Goal: Transaction & Acquisition: Purchase product/service

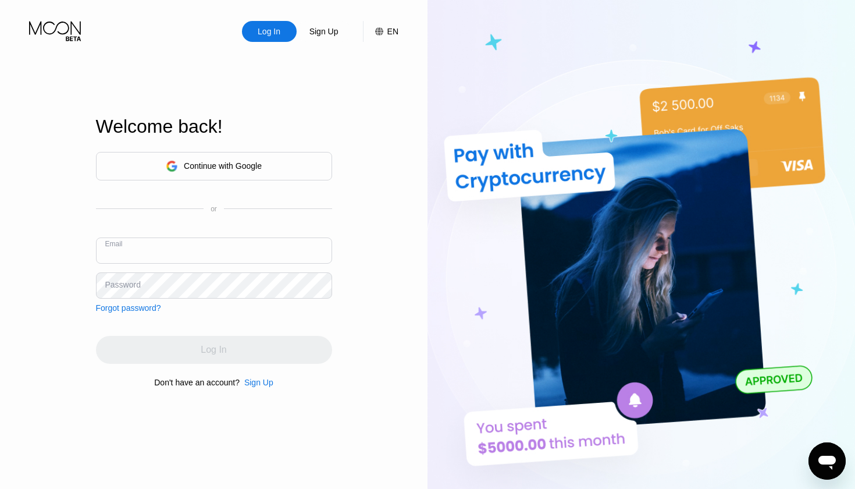
type input "[EMAIL_ADDRESS][DOMAIN_NAME]"
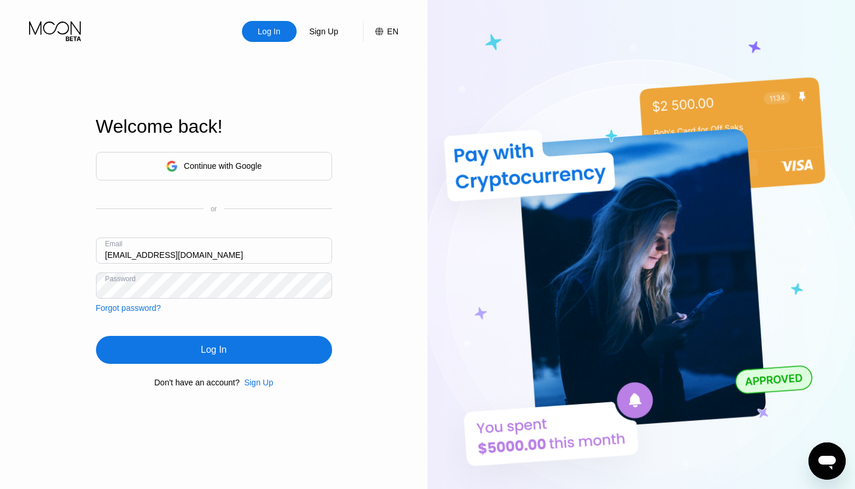
click at [176, 346] on div "Log In" at bounding box center [214, 350] width 236 height 28
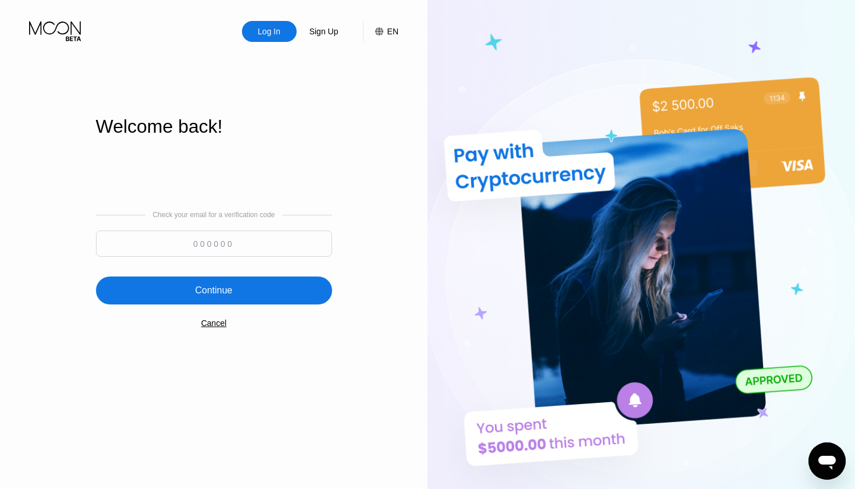
click at [178, 254] on input at bounding box center [214, 243] width 236 height 26
type input "751933"
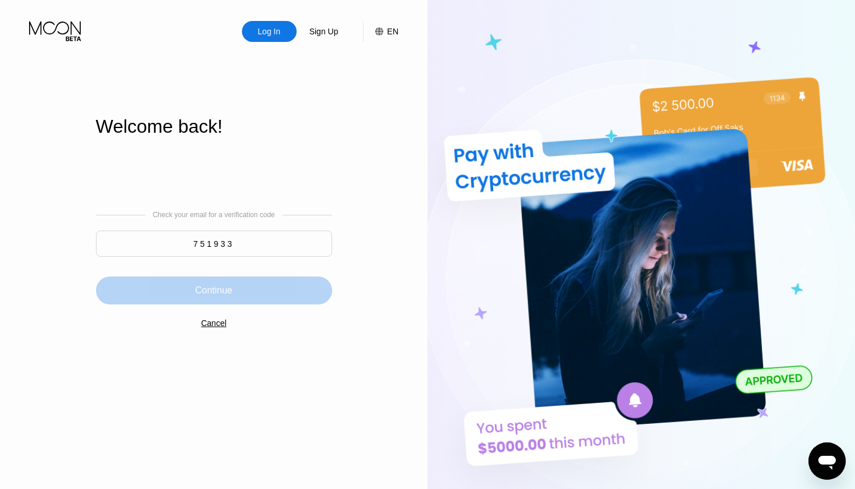
click at [175, 298] on div "Continue" at bounding box center [214, 290] width 236 height 28
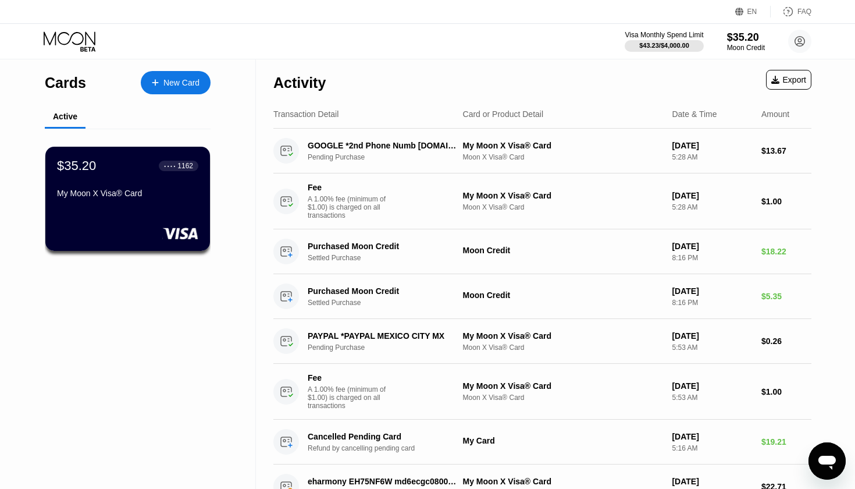
click at [170, 83] on div "New Card" at bounding box center [181, 83] width 36 height 10
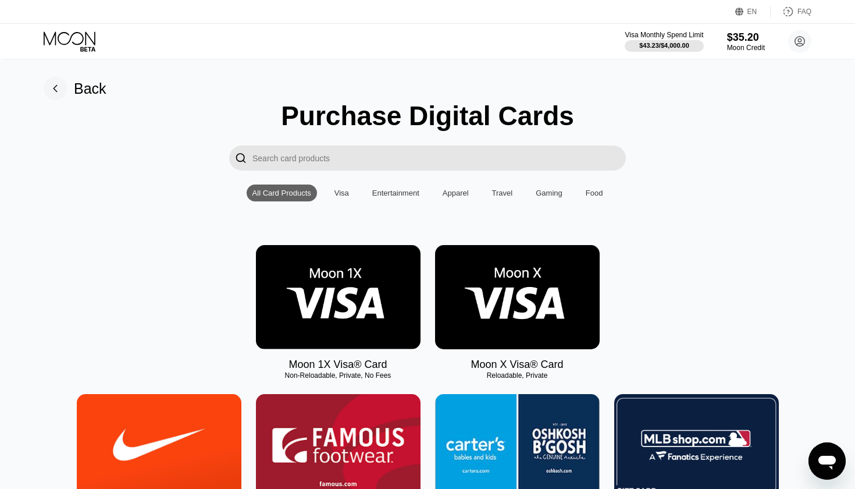
click at [494, 309] on img at bounding box center [517, 297] width 165 height 104
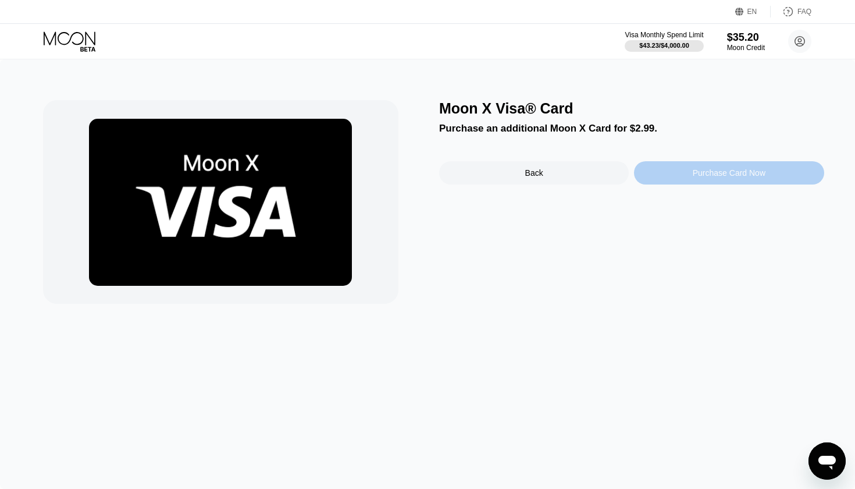
click at [672, 176] on div "Purchase Card Now" at bounding box center [729, 172] width 190 height 23
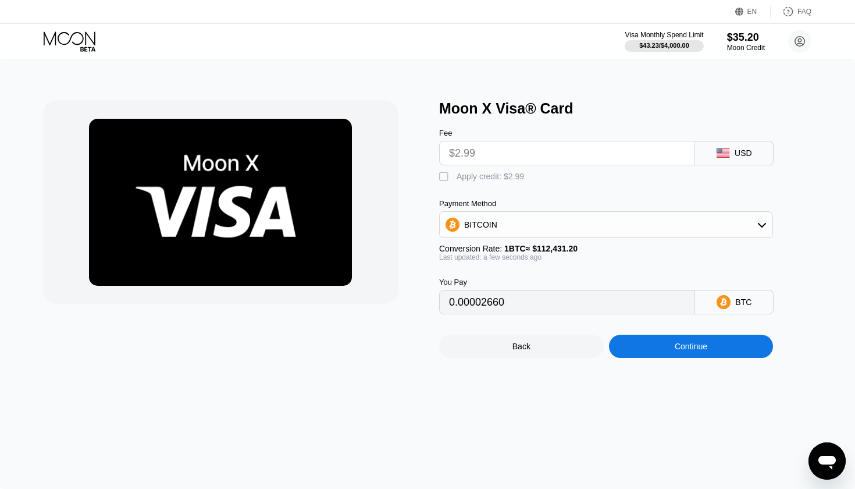
click at [556, 155] on input "$2.99" at bounding box center [567, 152] width 236 height 23
click at [636, 224] on div "BITCOIN" at bounding box center [606, 224] width 333 height 23
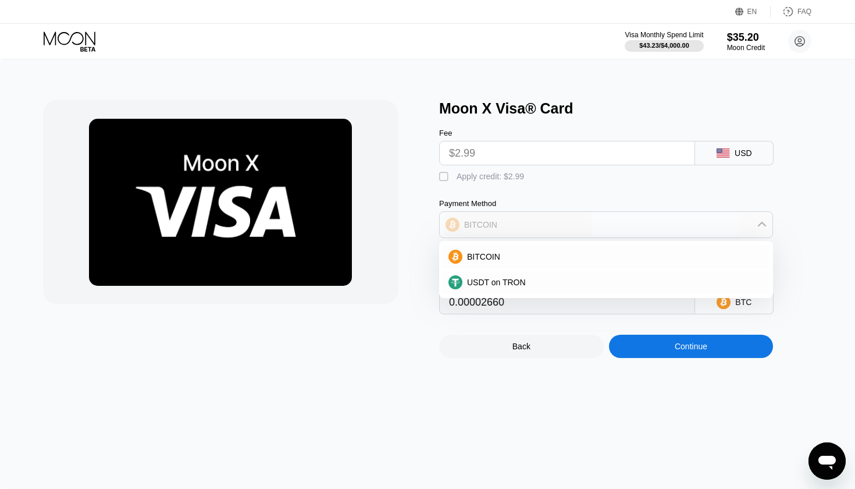
click at [636, 224] on div "BITCOIN" at bounding box center [606, 224] width 333 height 23
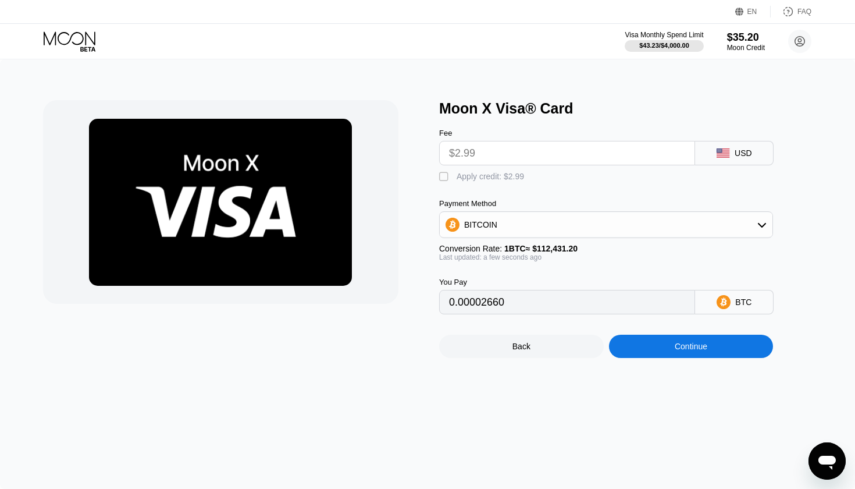
click at [636, 224] on div "BITCOIN" at bounding box center [606, 224] width 333 height 23
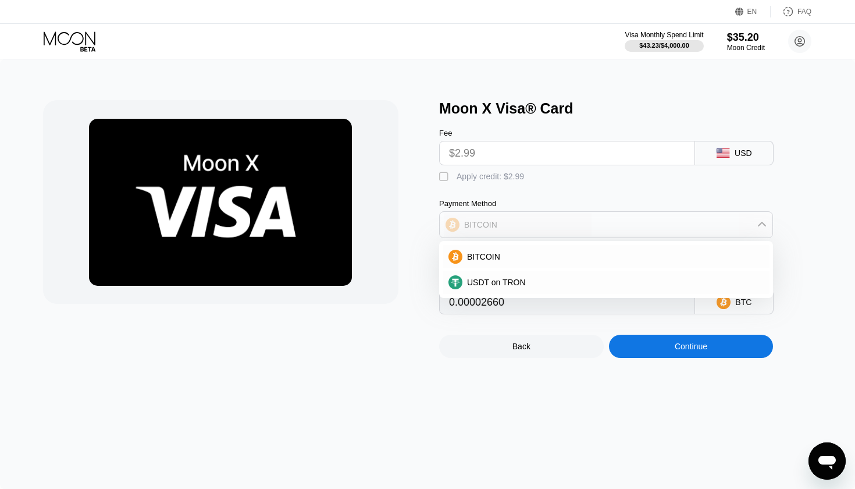
click at [636, 224] on div "BITCOIN" at bounding box center [606, 224] width 333 height 23
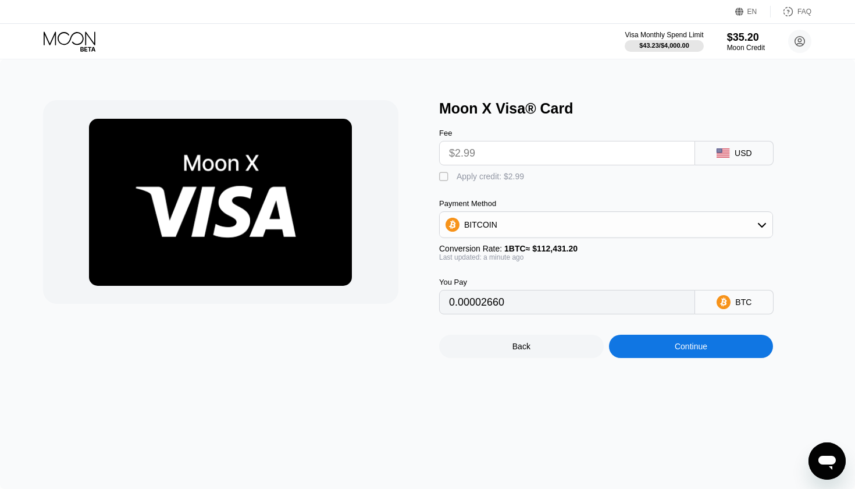
click at [605, 155] on input "$2.99" at bounding box center [567, 152] width 236 height 23
click at [593, 304] on input "0.00002660" at bounding box center [567, 301] width 236 height 23
click at [665, 347] on div "Continue" at bounding box center [691, 346] width 165 height 23
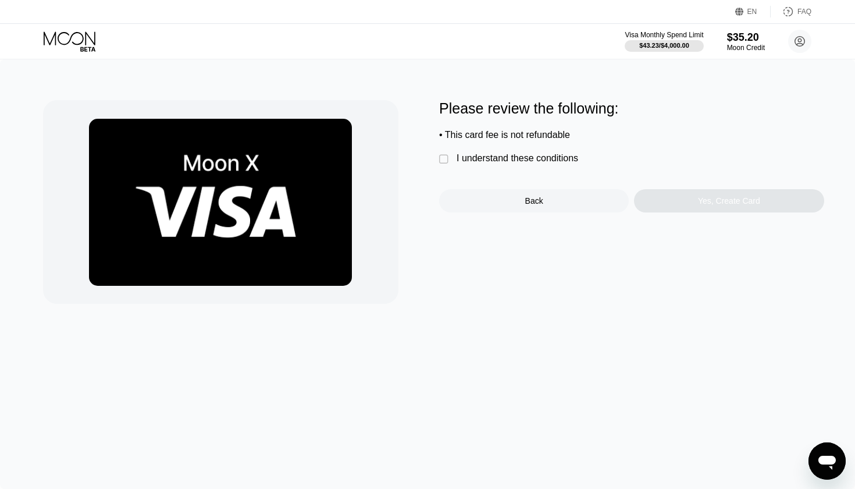
click at [445, 161] on div "" at bounding box center [445, 160] width 12 height 12
click at [745, 201] on div "Yes, Create Card" at bounding box center [729, 200] width 62 height 9
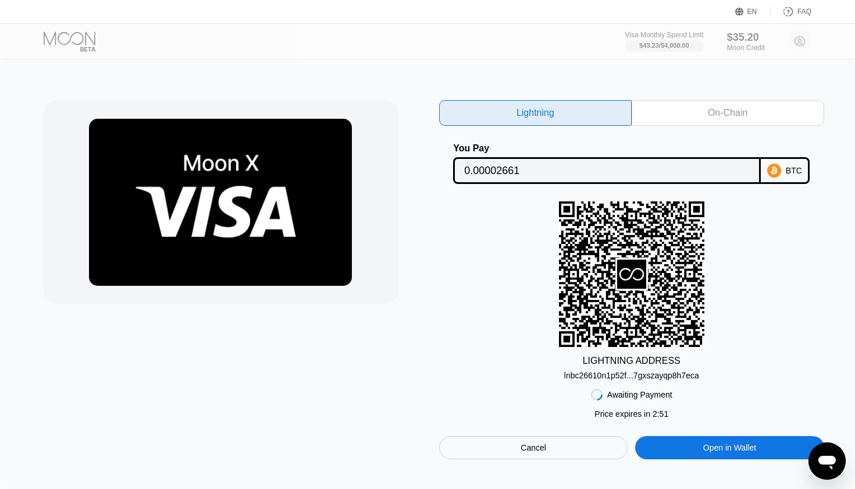
click at [774, 174] on icon at bounding box center [774, 170] width 6 height 9
click at [639, 375] on div "lnbc26610n1p52f...7gxszayqp8h7eca" at bounding box center [631, 375] width 135 height 9
click at [683, 107] on div "On-Chain" at bounding box center [728, 113] width 193 height 26
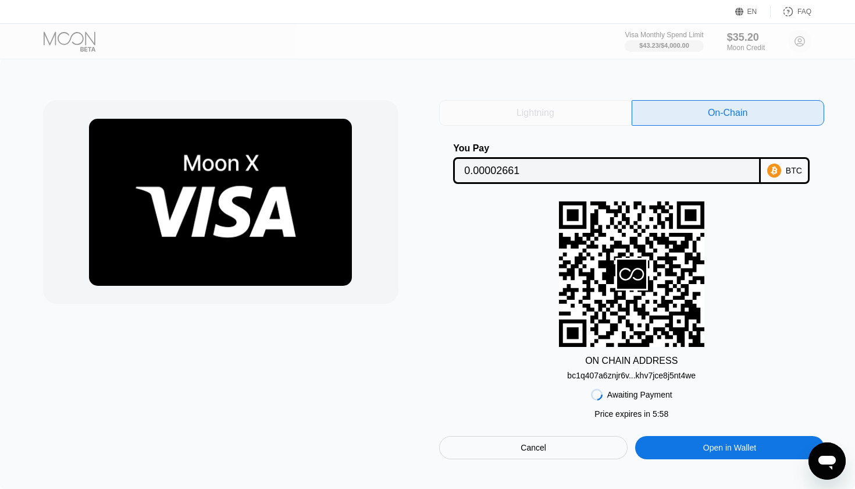
click at [549, 115] on div "Lightning" at bounding box center [536, 113] width 38 height 12
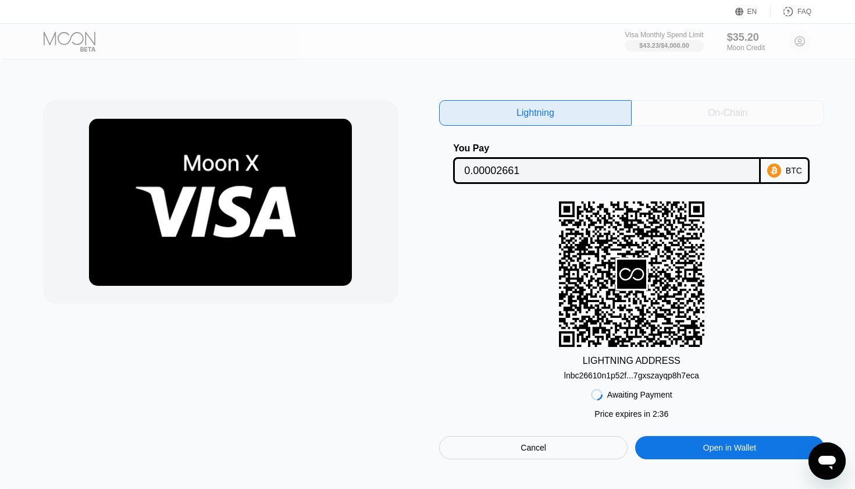
click at [684, 111] on div "On-Chain" at bounding box center [728, 113] width 193 height 26
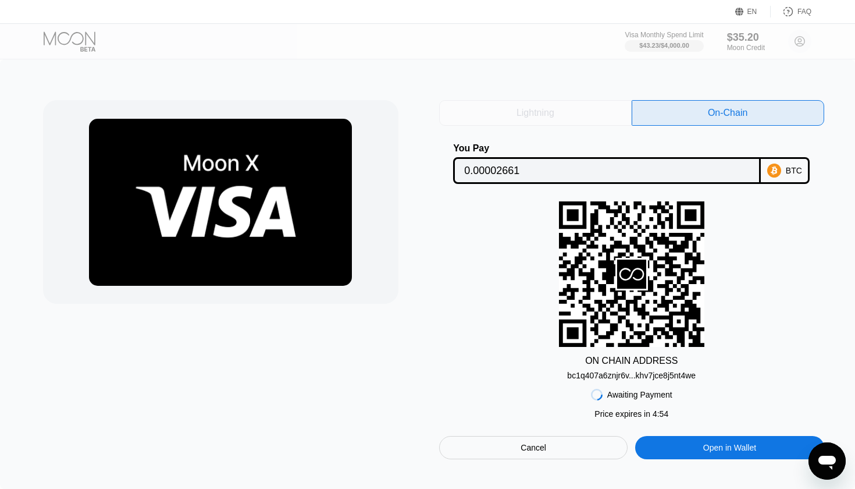
click at [583, 112] on div "Lightning" at bounding box center [535, 113] width 193 height 26
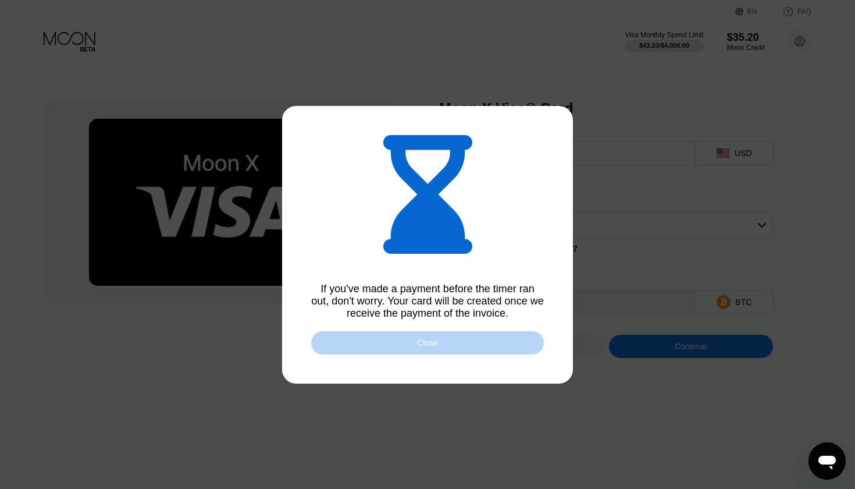
click at [488, 338] on div "Close" at bounding box center [427, 342] width 233 height 23
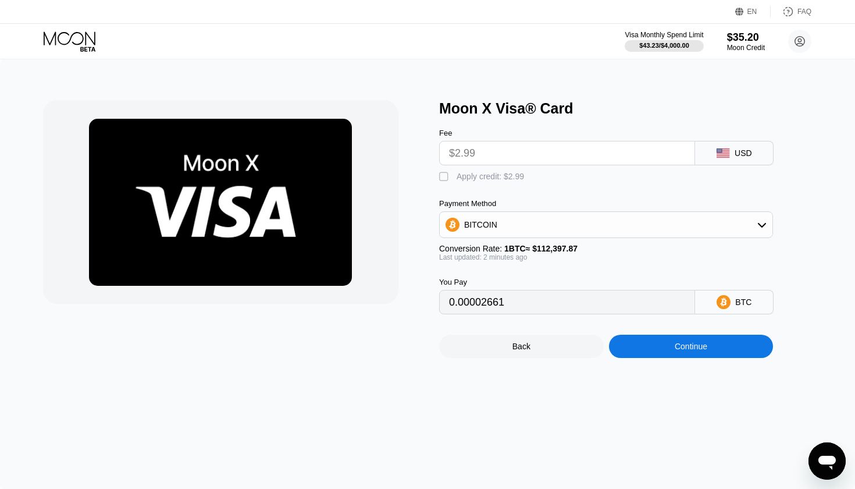
click at [463, 156] on input "$2.99" at bounding box center [567, 152] width 236 height 23
click at [443, 175] on div "" at bounding box center [445, 177] width 12 height 12
click at [445, 175] on div "" at bounding box center [445, 177] width 12 height 12
type input "0.00002661"
type input "0.00002666"
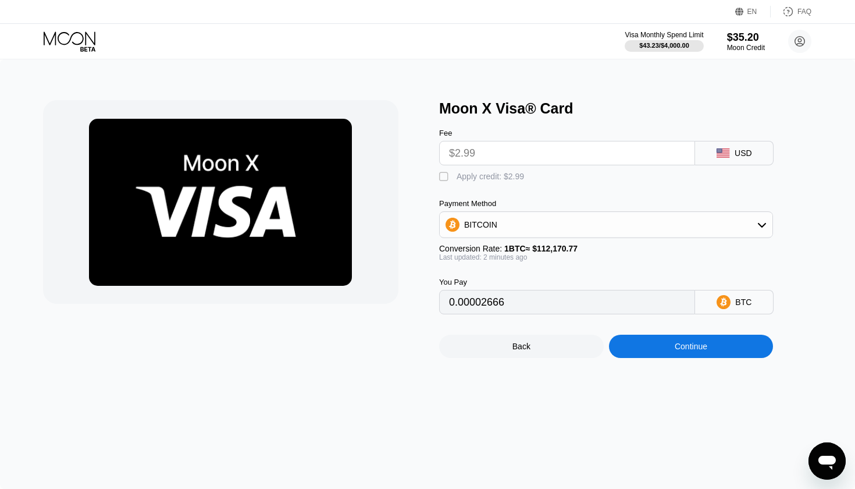
click at [86, 41] on icon at bounding box center [70, 37] width 52 height 13
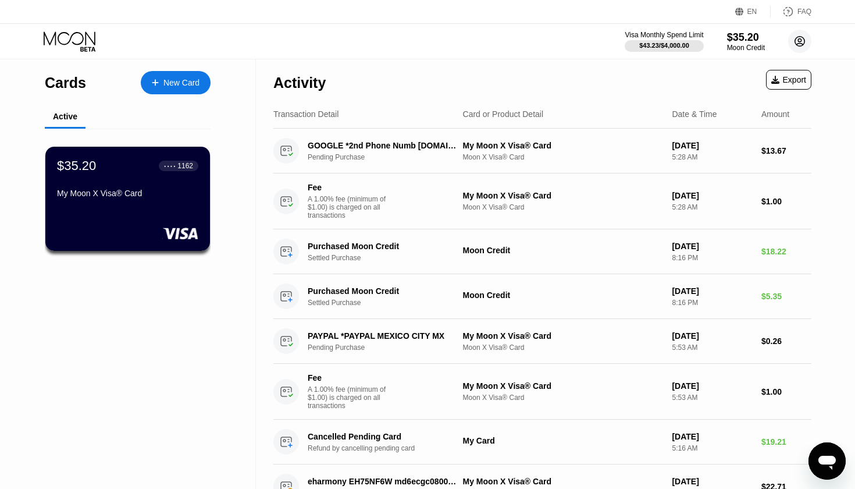
click at [803, 45] on icon at bounding box center [800, 41] width 6 height 6
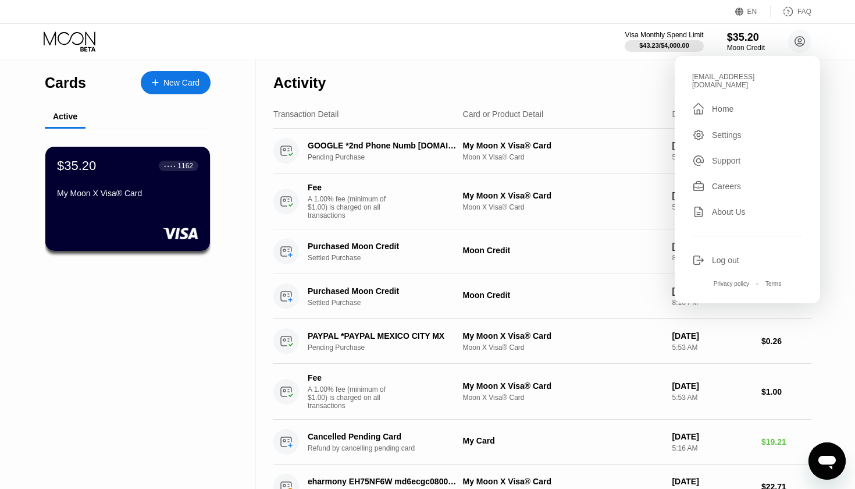
click at [276, 86] on div "Activity" at bounding box center [299, 82] width 52 height 17
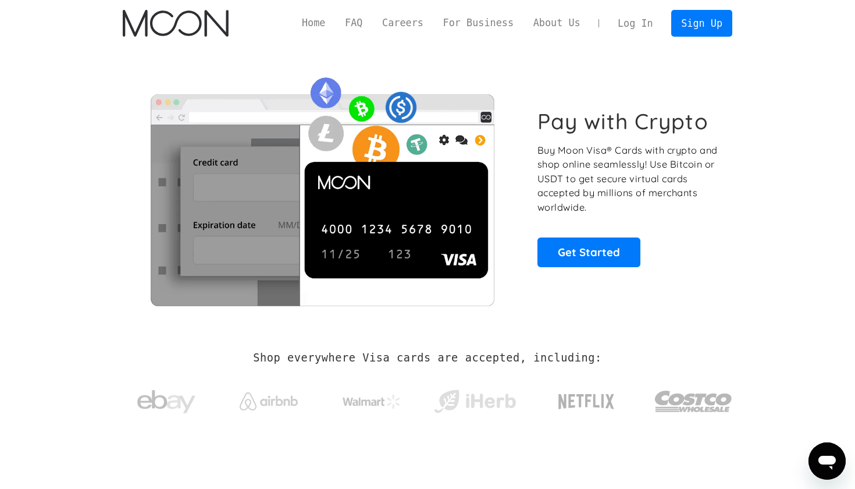
click at [631, 19] on link "Log In" at bounding box center [635, 23] width 55 height 26
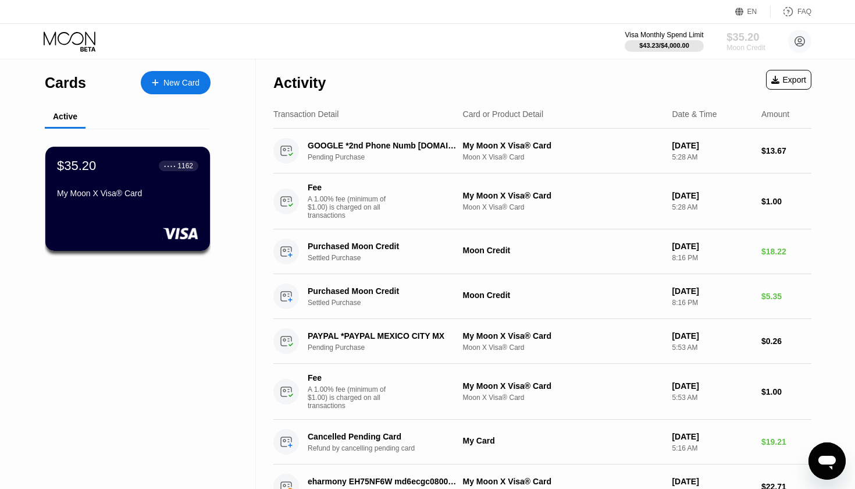
click at [749, 44] on div "Moon Credit" at bounding box center [746, 48] width 39 height 8
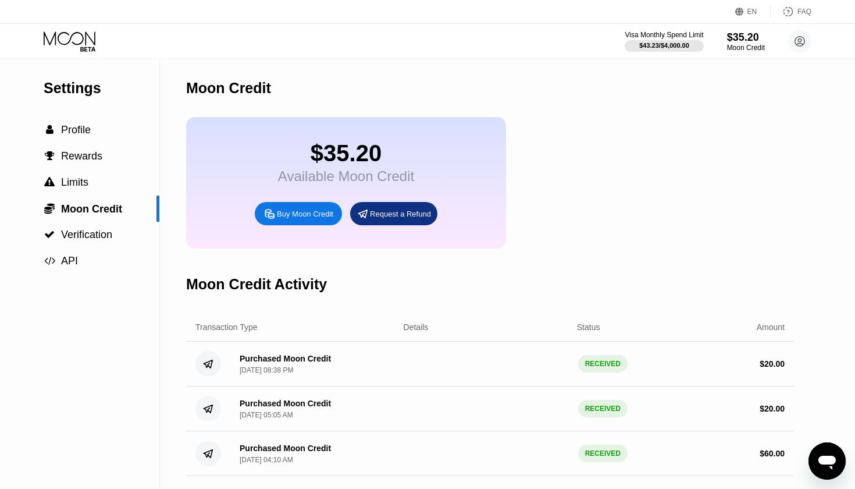
click at [76, 49] on icon at bounding box center [71, 41] width 54 height 20
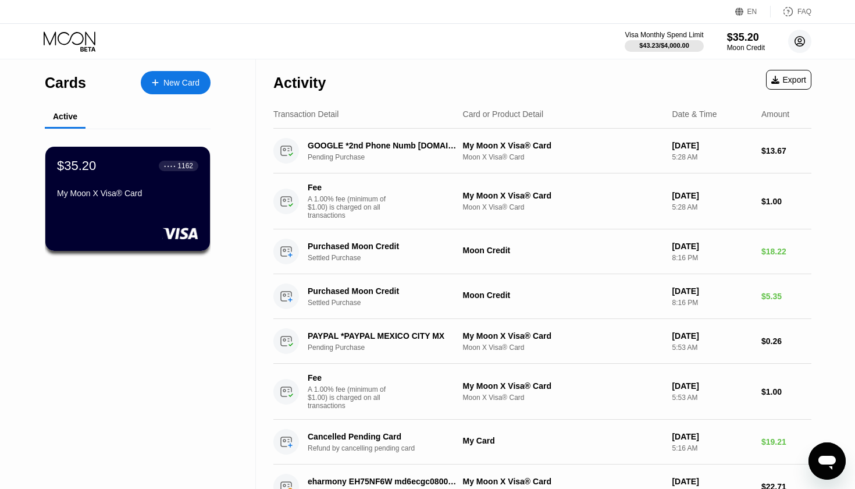
click at [804, 38] on icon at bounding box center [800, 42] width 10 height 10
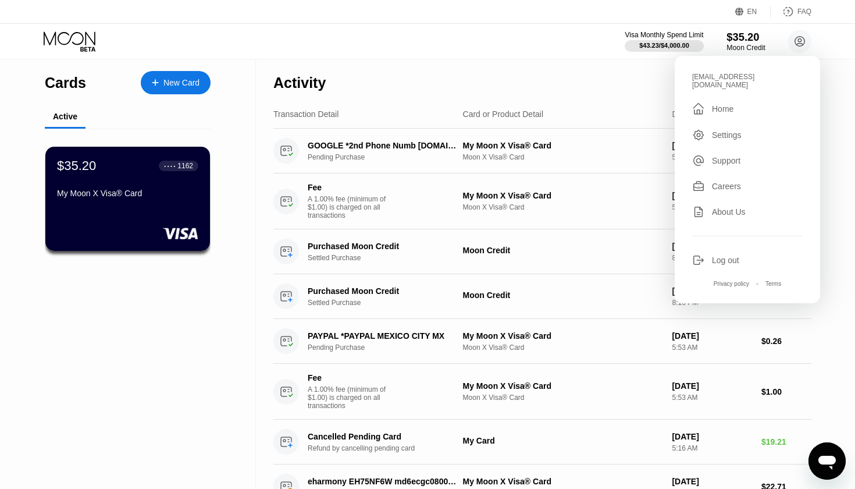
click at [727, 38] on div "$35.20" at bounding box center [746, 37] width 39 height 12
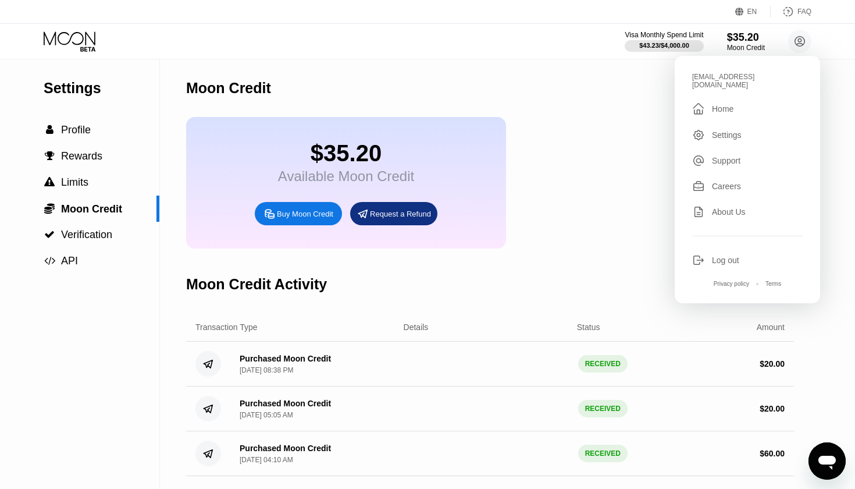
click at [699, 104] on div "" at bounding box center [698, 109] width 13 height 14
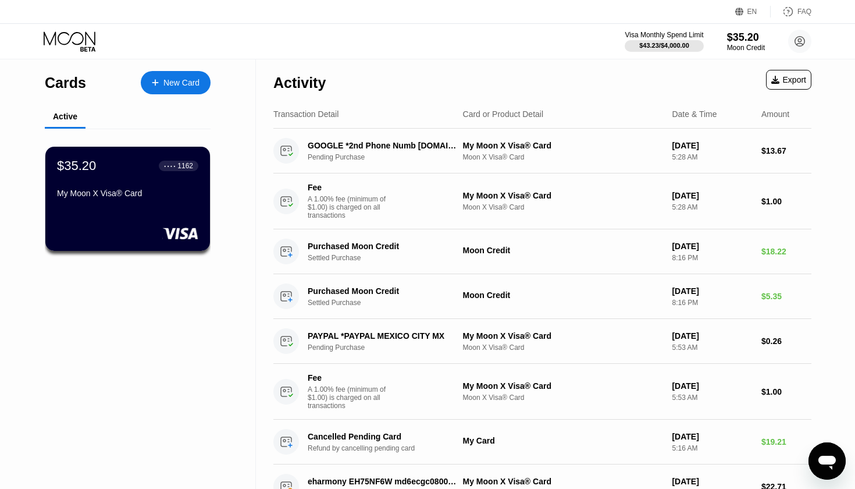
click at [184, 87] on div "New Card" at bounding box center [181, 83] width 36 height 10
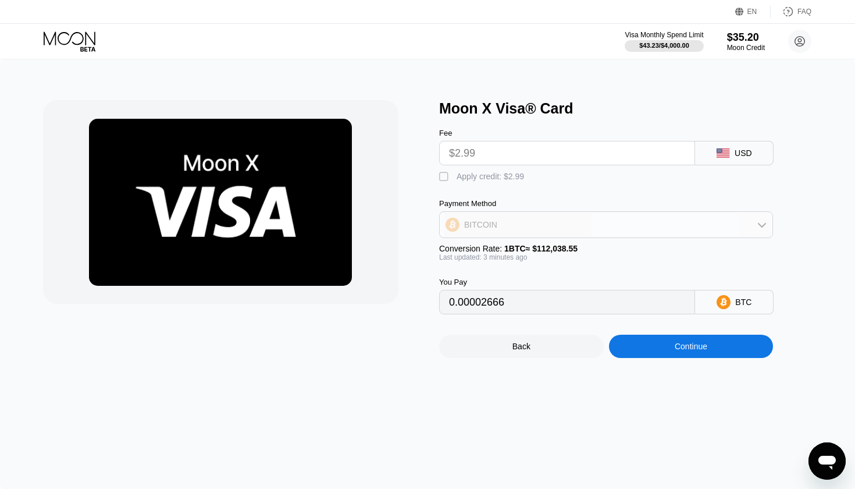
click at [686, 232] on div "BITCOIN" at bounding box center [606, 224] width 333 height 23
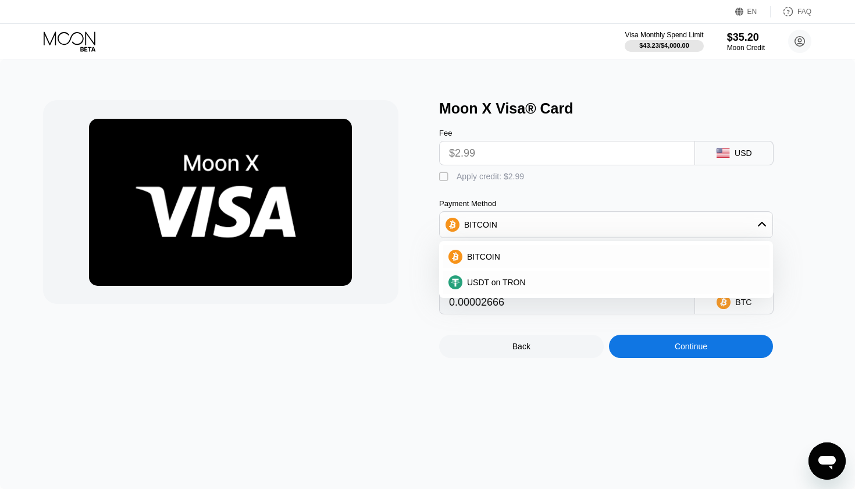
click at [686, 232] on div "BITCOIN" at bounding box center [606, 224] width 333 height 23
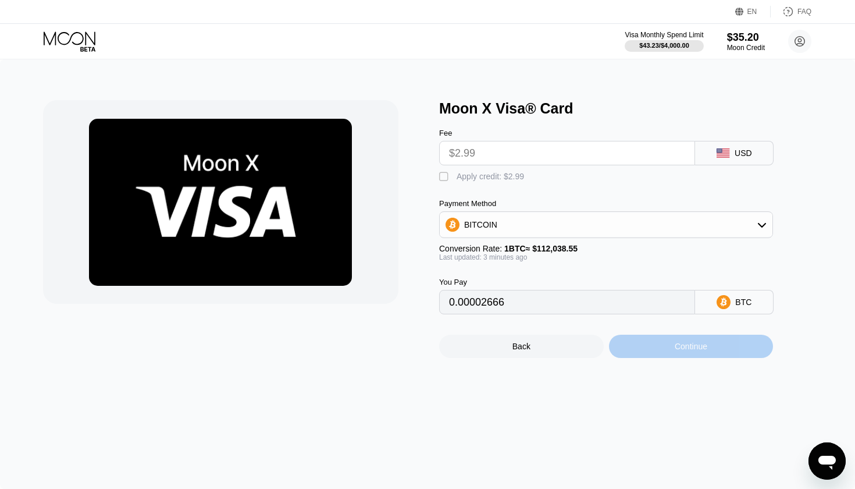
click at [721, 347] on div "Continue" at bounding box center [691, 346] width 165 height 23
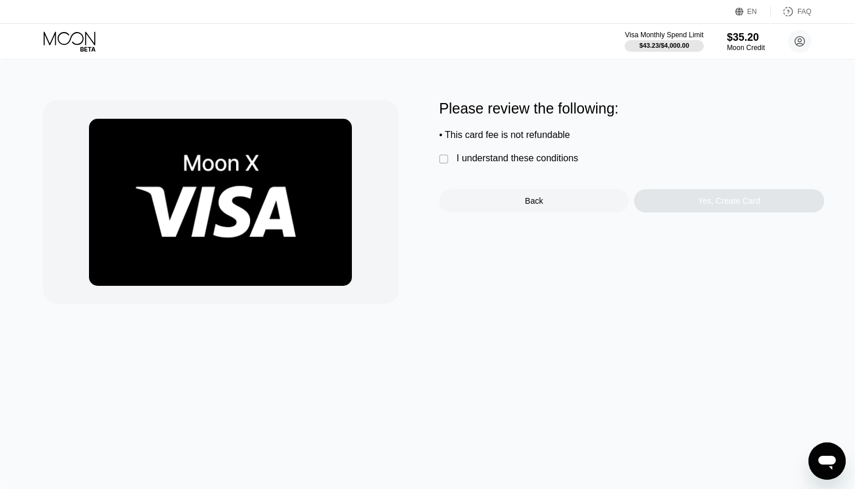
click at [516, 156] on div "I understand these conditions" at bounding box center [518, 158] width 122 height 10
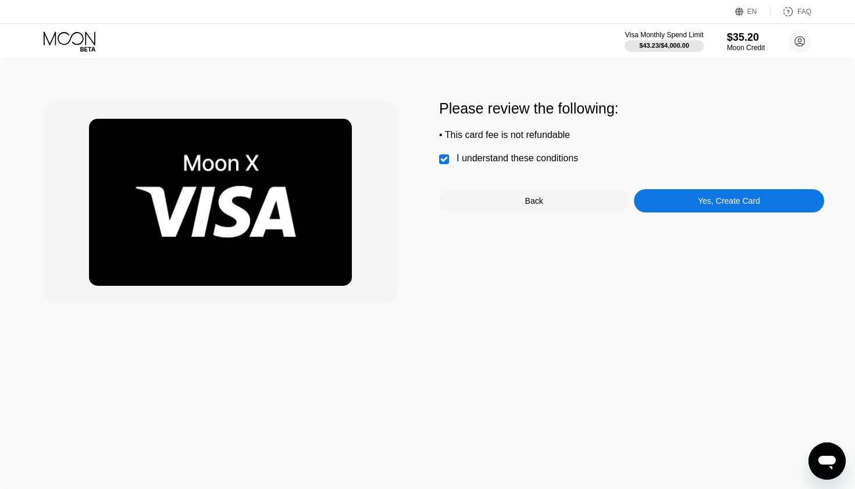
click at [701, 204] on div "Yes, Create Card" at bounding box center [729, 200] width 62 height 9
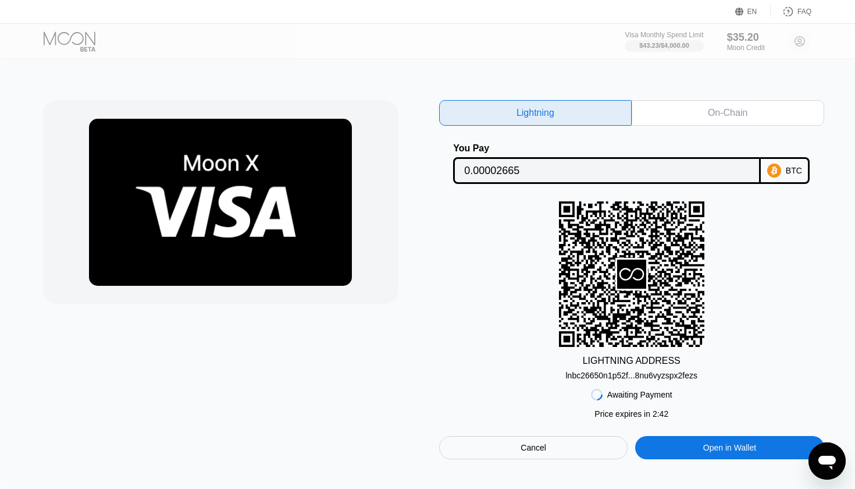
click at [745, 111] on div "On-Chain" at bounding box center [728, 113] width 40 height 12
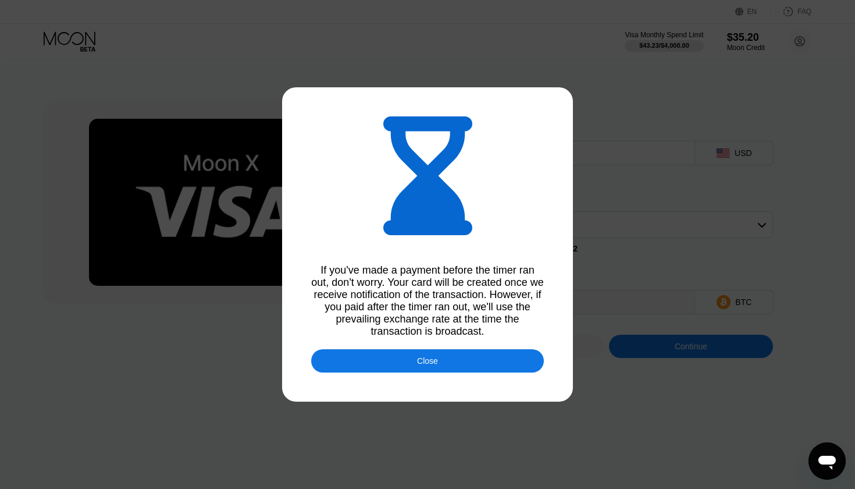
type input "0.00002667"
click at [489, 363] on div "Close" at bounding box center [427, 360] width 233 height 23
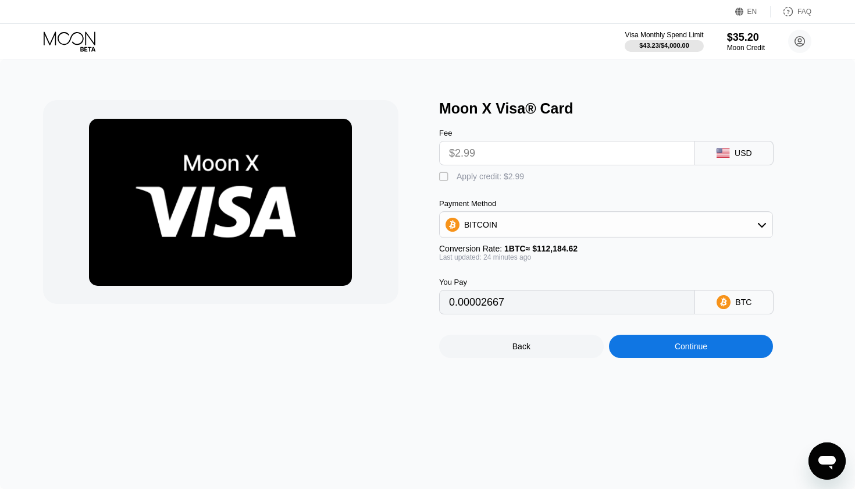
click at [675, 351] on div "Continue" at bounding box center [691, 346] width 33 height 9
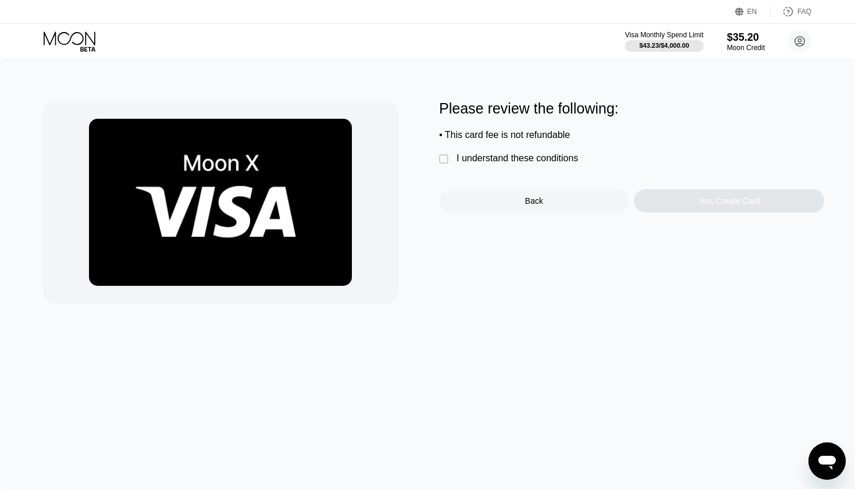
click at [486, 161] on div "I understand these conditions" at bounding box center [518, 158] width 122 height 10
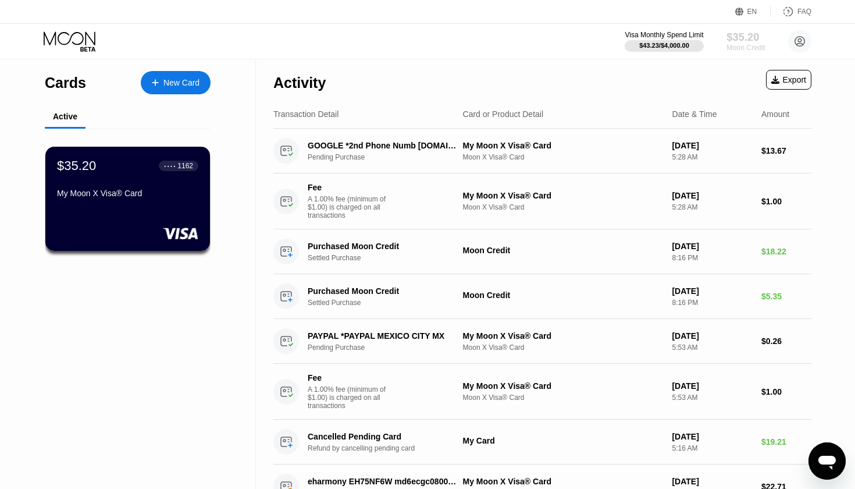
click at [751, 39] on div "$35.20" at bounding box center [746, 37] width 39 height 12
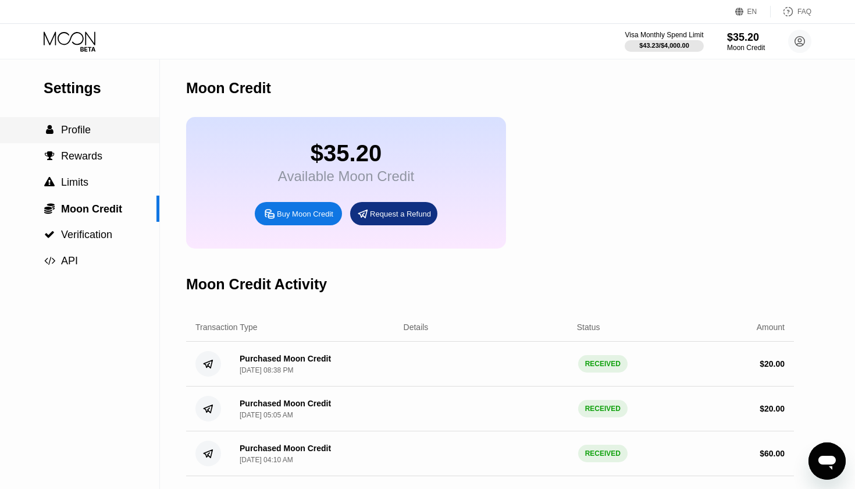
click at [70, 129] on span "Profile" at bounding box center [76, 130] width 30 height 12
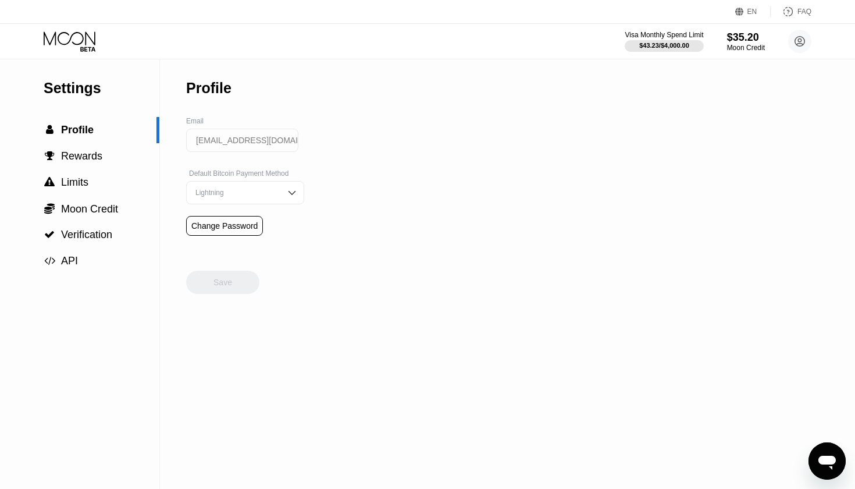
click at [85, 41] on icon at bounding box center [71, 41] width 54 height 20
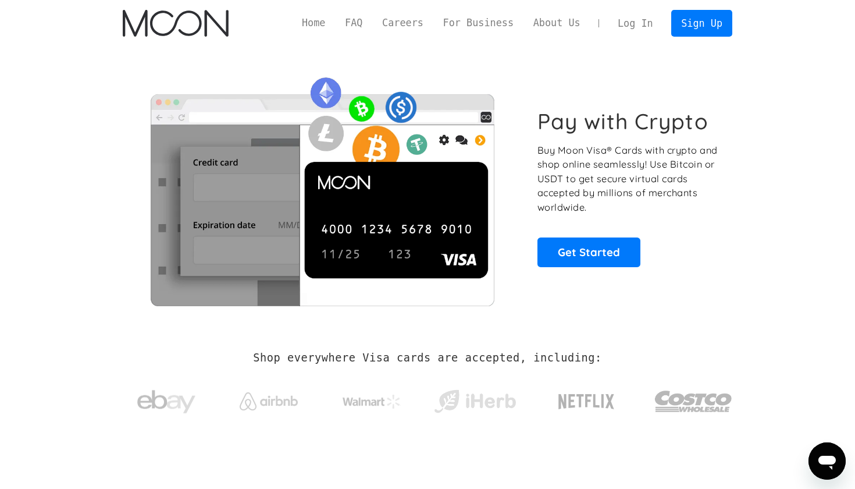
click at [623, 20] on link "Log In" at bounding box center [635, 23] width 55 height 26
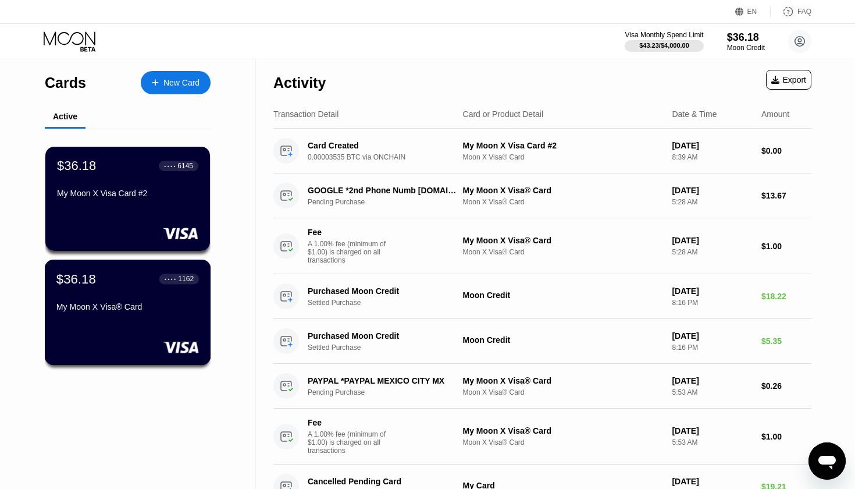
click at [134, 315] on div "My Moon X Visa® Card" at bounding box center [127, 309] width 143 height 14
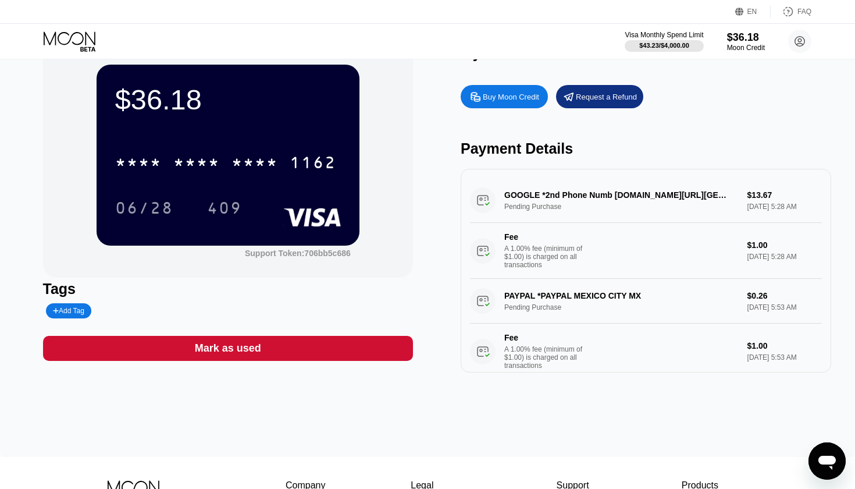
click at [73, 44] on icon at bounding box center [71, 41] width 54 height 20
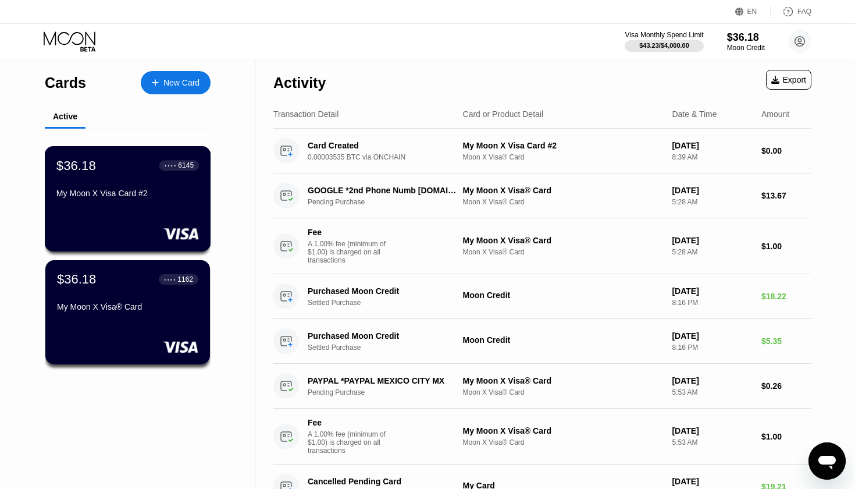
click at [152, 193] on div "My Moon X Visa Card #2" at bounding box center [127, 193] width 143 height 9
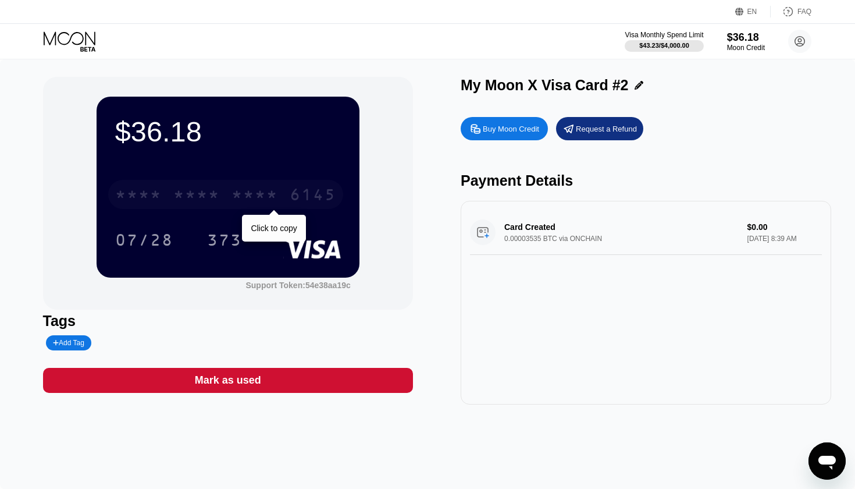
click at [254, 209] on div "* * * * * * * * * * * * 6145" at bounding box center [225, 194] width 235 height 29
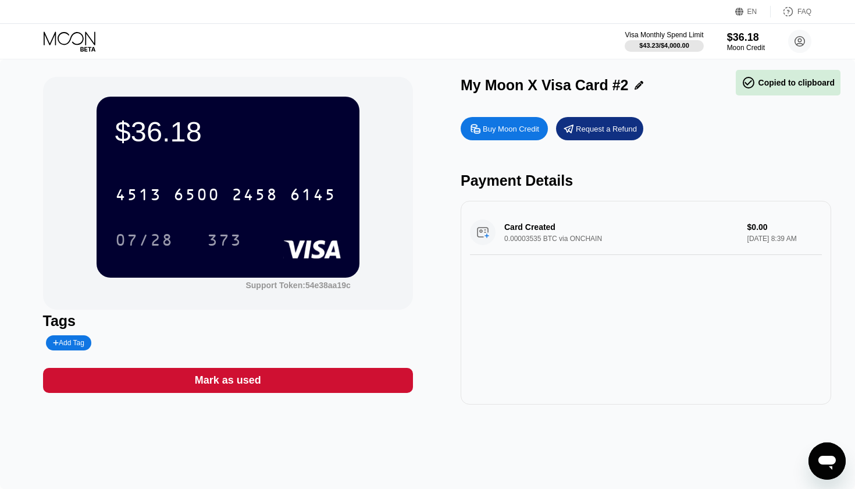
click at [62, 53] on div "Visa Monthly Spend Limit $43.23 / $4,000.00 $36.18 Moon Credit dplay8333@gmail.…" at bounding box center [427, 41] width 855 height 35
click at [63, 37] on icon at bounding box center [71, 41] width 54 height 20
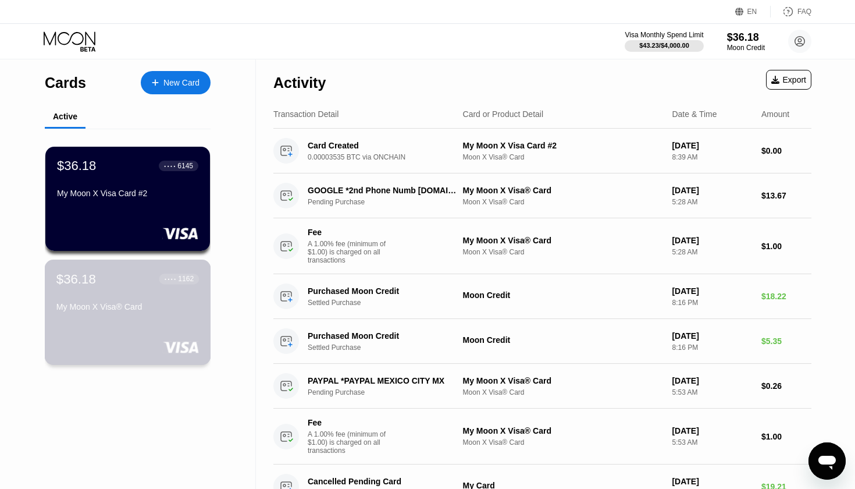
click at [129, 294] on div "$36.18 ● ● ● ● 1162 My Moon X Visa® Card" at bounding box center [127, 293] width 143 height 45
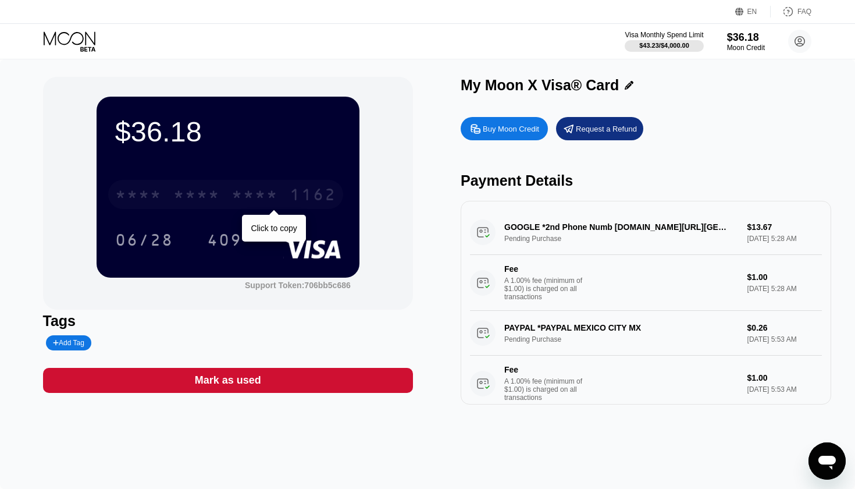
click at [214, 196] on div "* * * *" at bounding box center [196, 196] width 47 height 19
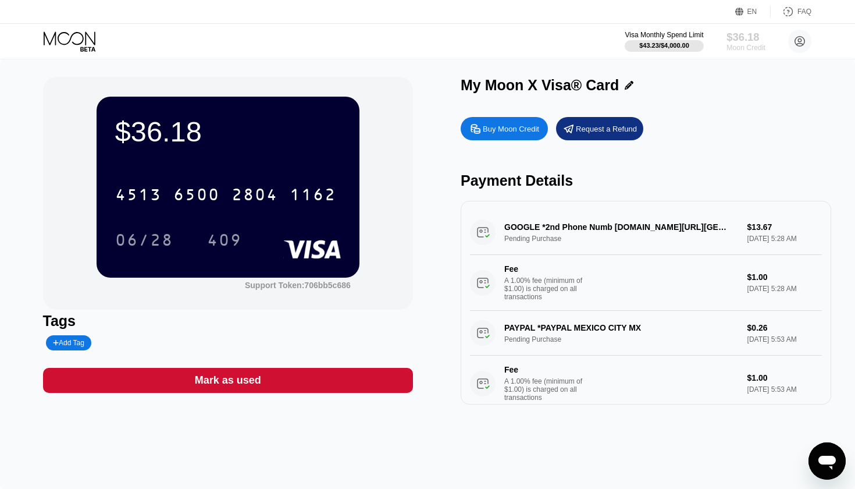
click at [745, 42] on div "$36.18" at bounding box center [746, 37] width 39 height 12
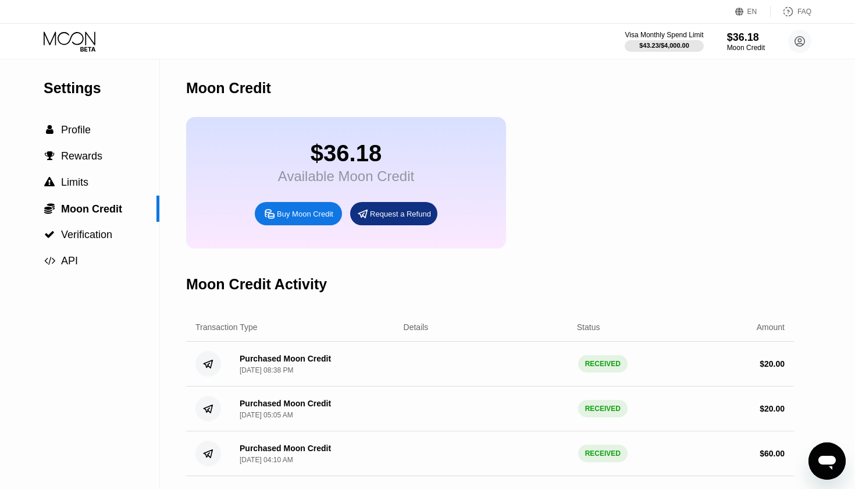
click at [59, 44] on icon at bounding box center [71, 41] width 54 height 20
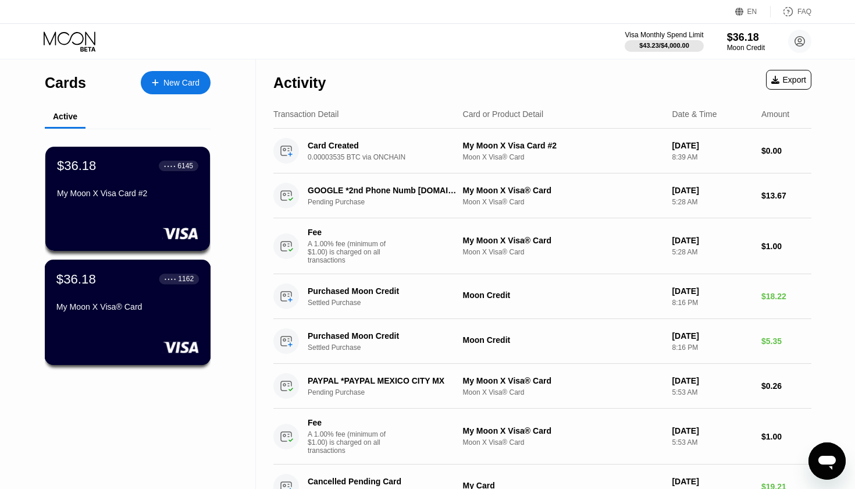
click at [151, 309] on div "My Moon X Visa® Card" at bounding box center [127, 306] width 143 height 9
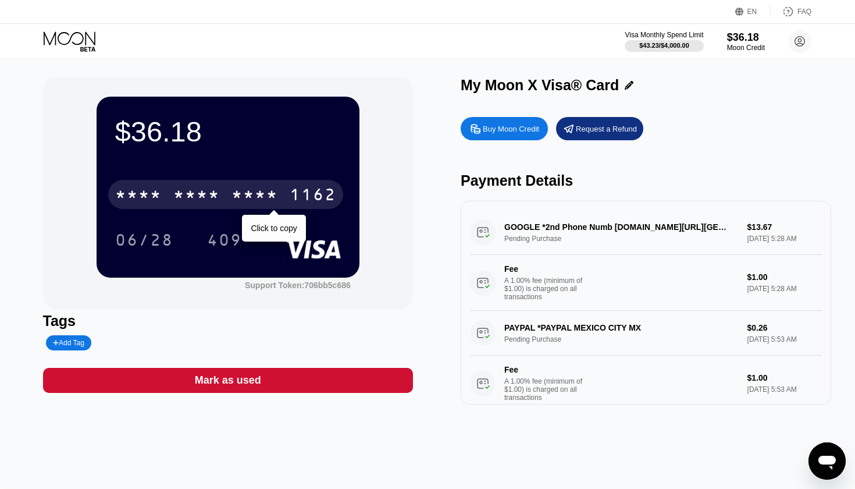
click at [246, 190] on div "* * * *" at bounding box center [255, 196] width 47 height 19
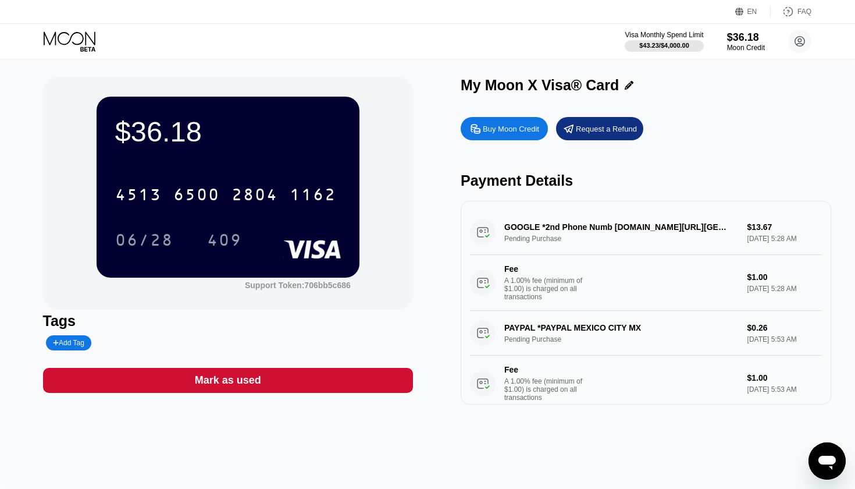
click at [63, 45] on icon at bounding box center [71, 41] width 54 height 20
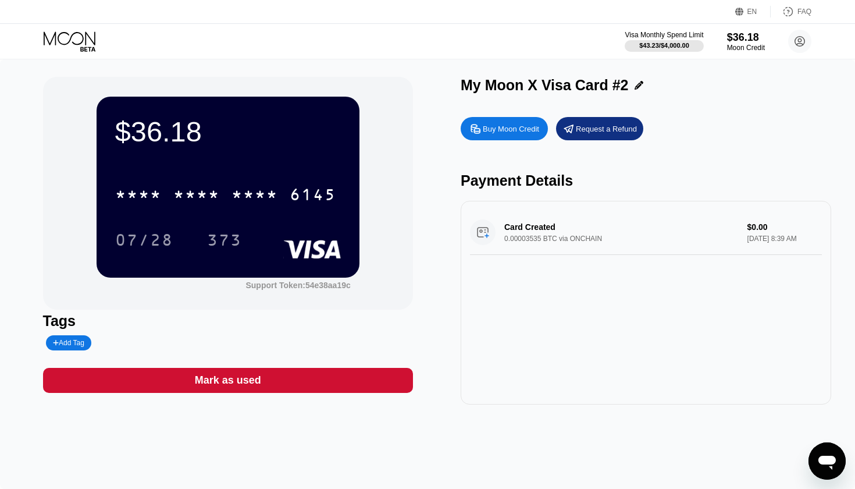
click at [76, 48] on icon at bounding box center [71, 41] width 54 height 20
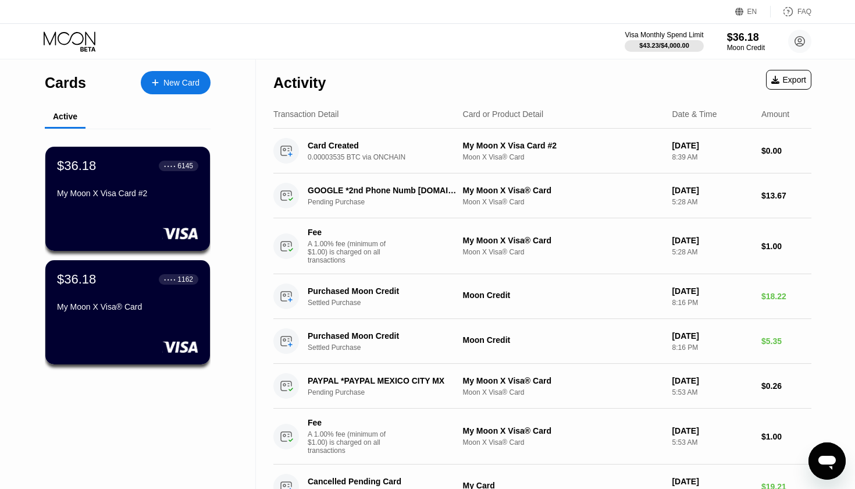
click at [149, 226] on div "$36.18 ● ● ● ● 6145 My Moon X Visa Card #2" at bounding box center [127, 199] width 165 height 104
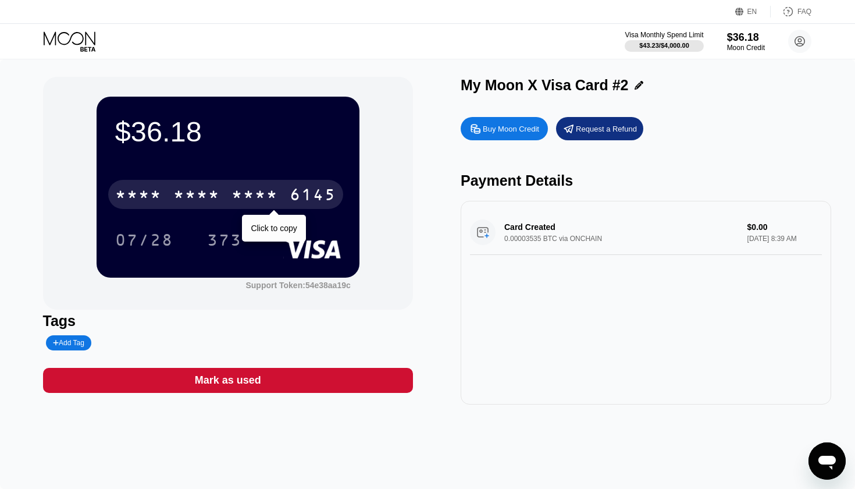
click at [183, 195] on div "* * * *" at bounding box center [196, 196] width 47 height 19
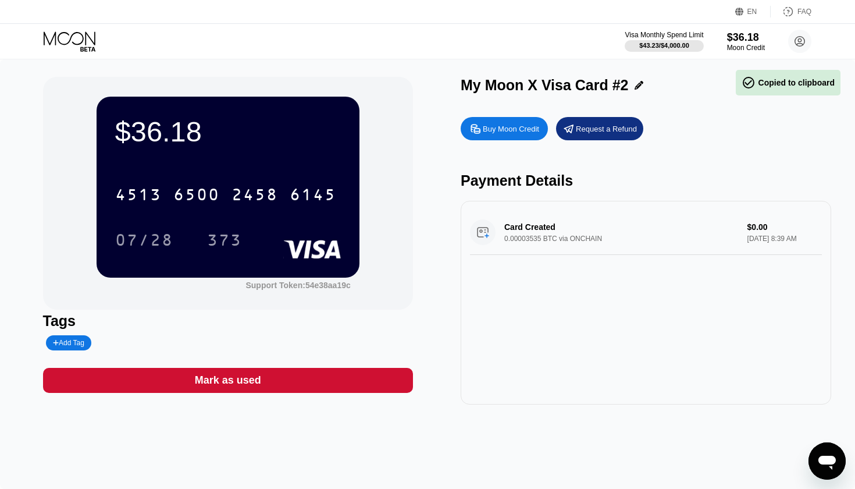
click at [66, 17] on div "EN Language Select an item Save FAQ" at bounding box center [427, 12] width 855 height 24
click at [67, 29] on div "Visa Monthly Spend Limit $43.23 / $4,000.00 $36.18 Moon Credit dplay8333@gmail.…" at bounding box center [427, 41] width 855 height 35
click at [69, 35] on icon at bounding box center [70, 37] width 52 height 13
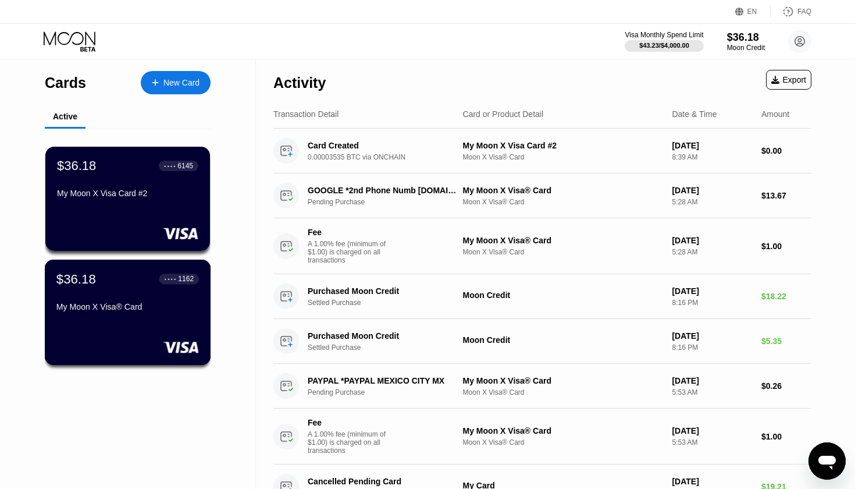
click at [138, 304] on div "My Moon X Visa® Card" at bounding box center [127, 306] width 143 height 9
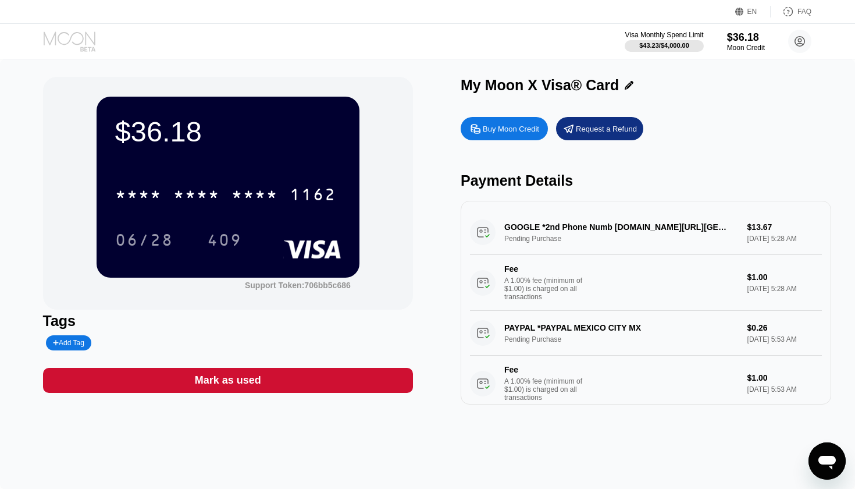
click at [90, 34] on icon at bounding box center [71, 41] width 54 height 20
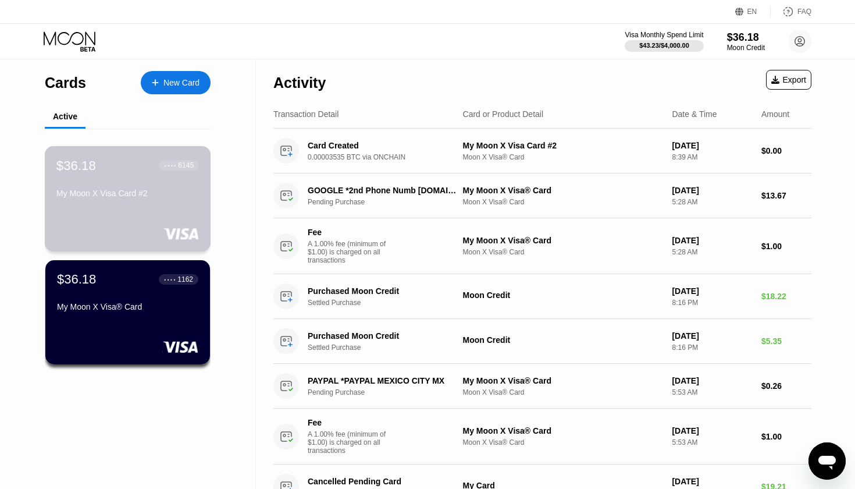
click at [166, 198] on div "My Moon X Visa Card #2" at bounding box center [127, 193] width 143 height 9
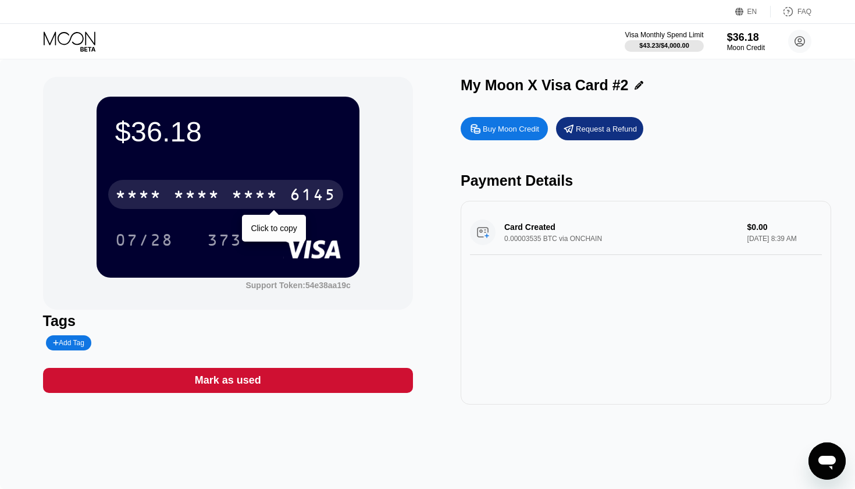
click at [185, 199] on div "* * * *" at bounding box center [196, 196] width 47 height 19
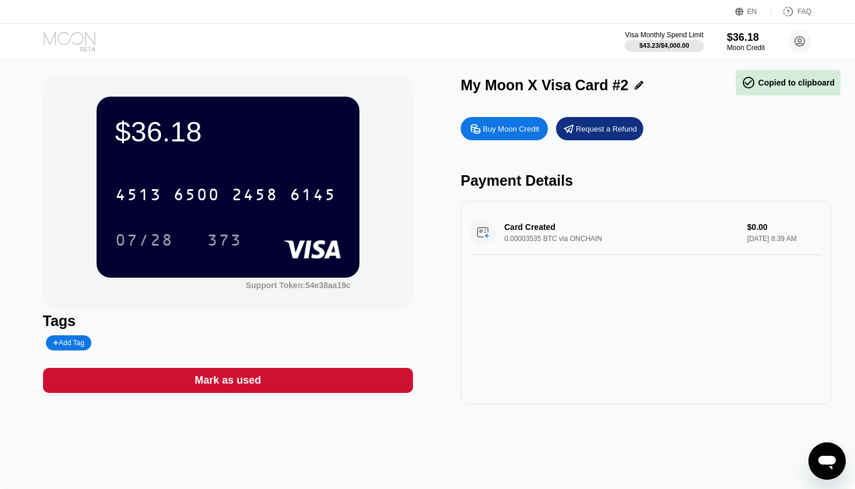
click at [73, 35] on icon at bounding box center [71, 41] width 54 height 20
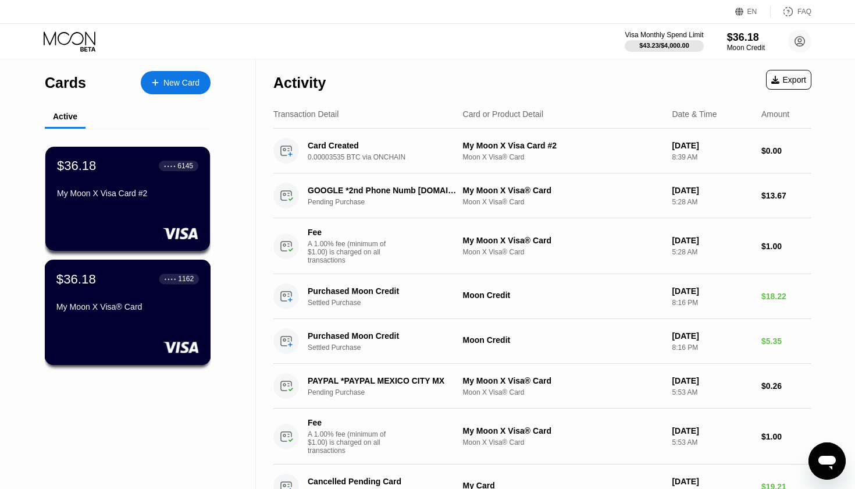
click at [137, 317] on div "$36.18 ● ● ● ● 1162 My Moon X Visa® Card" at bounding box center [128, 311] width 166 height 105
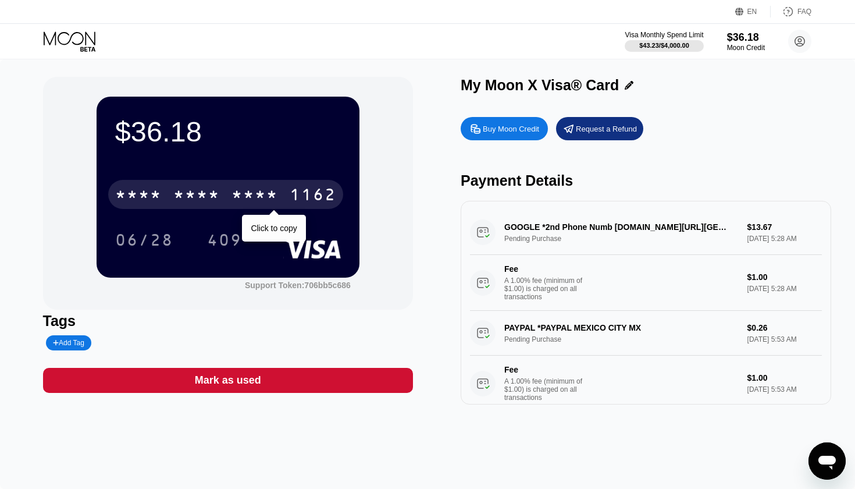
click at [209, 196] on div "* * * *" at bounding box center [196, 196] width 47 height 19
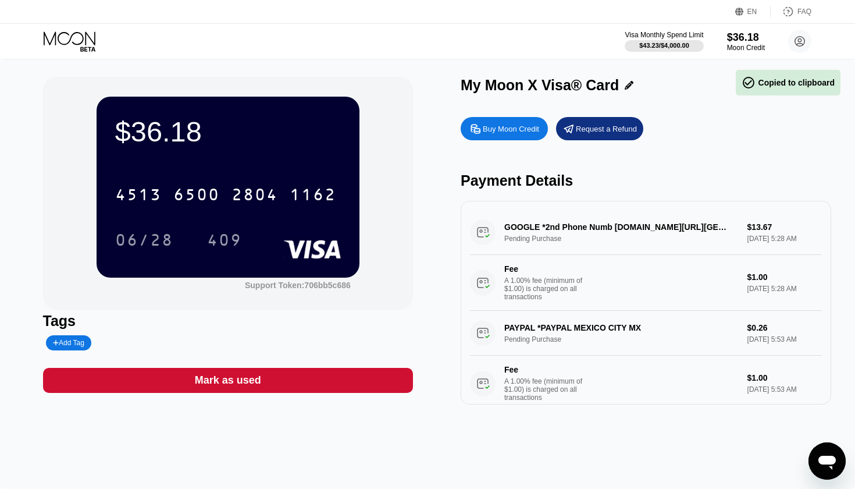
click at [68, 51] on div "Visa Monthly Spend Limit $43.23 / $4,000.00 $36.18 Moon Credit dplay8333@gmail.…" at bounding box center [427, 41] width 855 height 35
click at [73, 34] on icon at bounding box center [70, 37] width 52 height 13
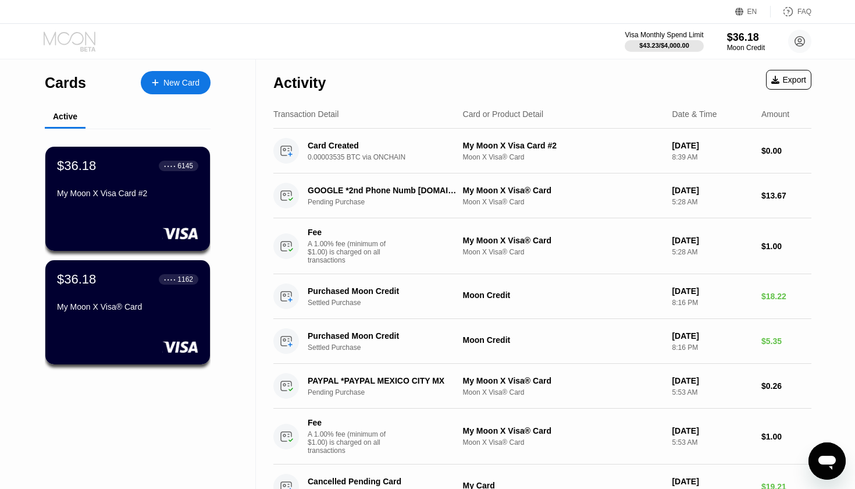
click at [65, 41] on icon at bounding box center [71, 41] width 54 height 20
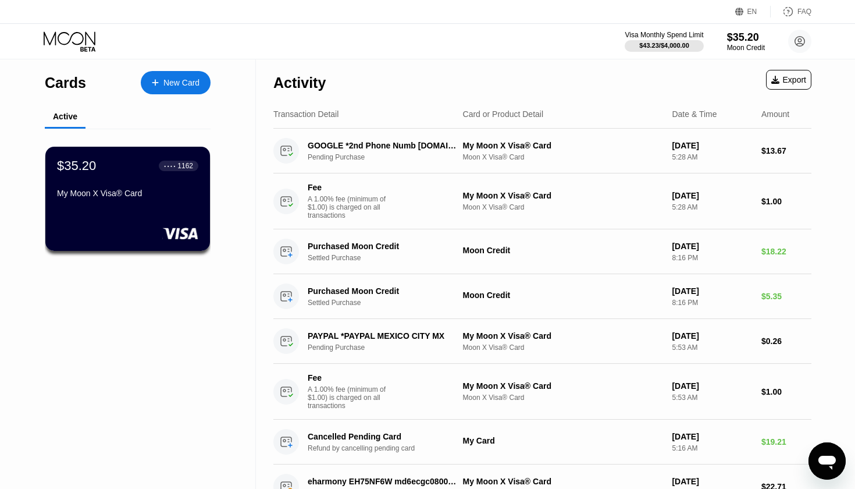
click at [76, 37] on icon at bounding box center [71, 41] width 54 height 20
click at [75, 40] on icon at bounding box center [71, 41] width 54 height 20
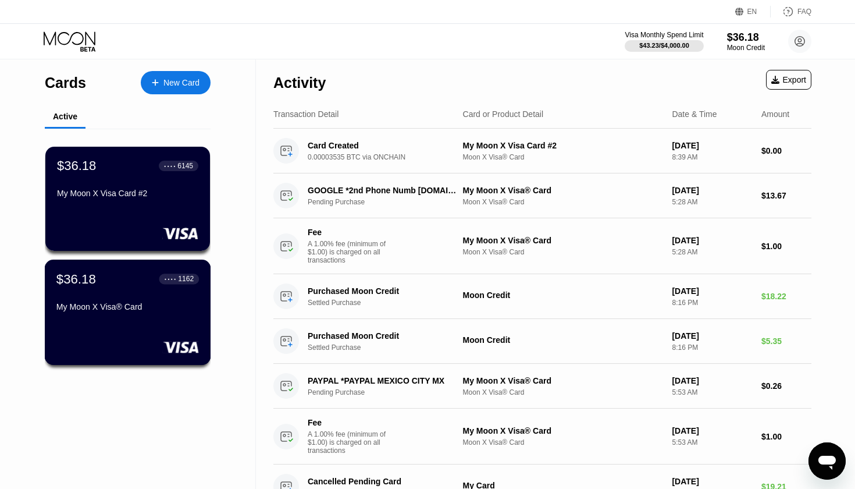
click at [144, 316] on div "My Moon X Visa® Card" at bounding box center [127, 309] width 143 height 14
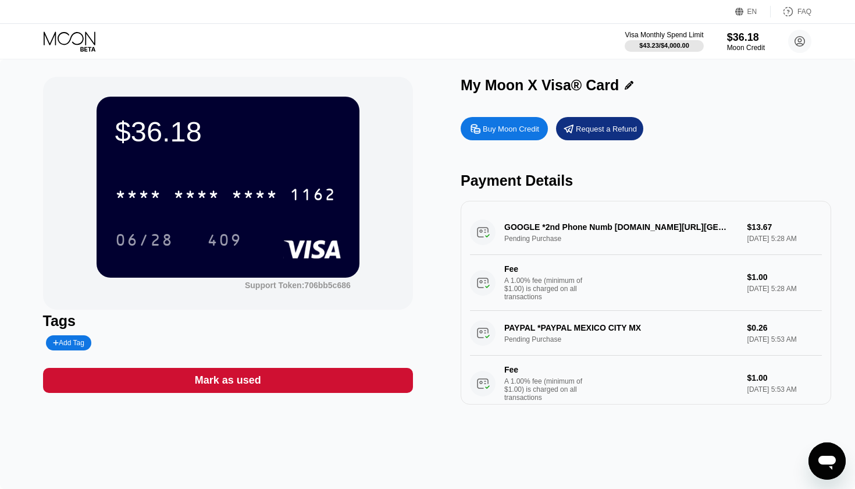
click at [83, 39] on icon at bounding box center [70, 37] width 52 height 13
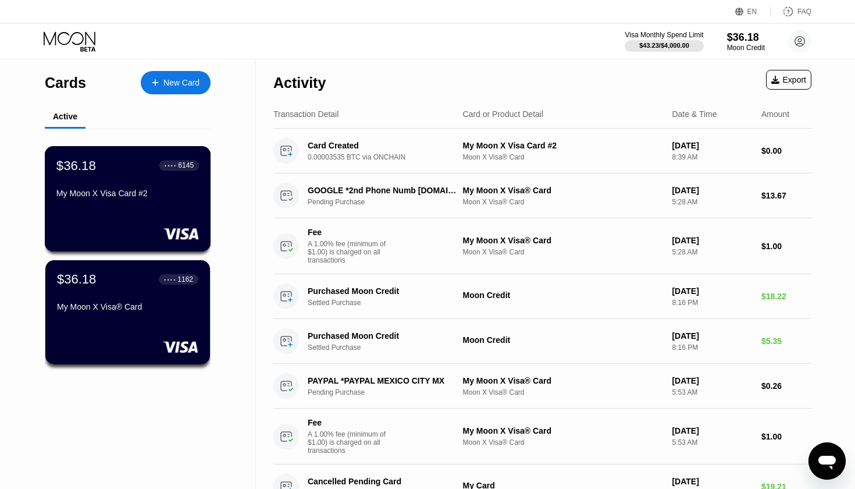
click at [137, 183] on div "$36.18 ● ● ● ● 6145 My Moon X Visa Card #2" at bounding box center [127, 180] width 143 height 45
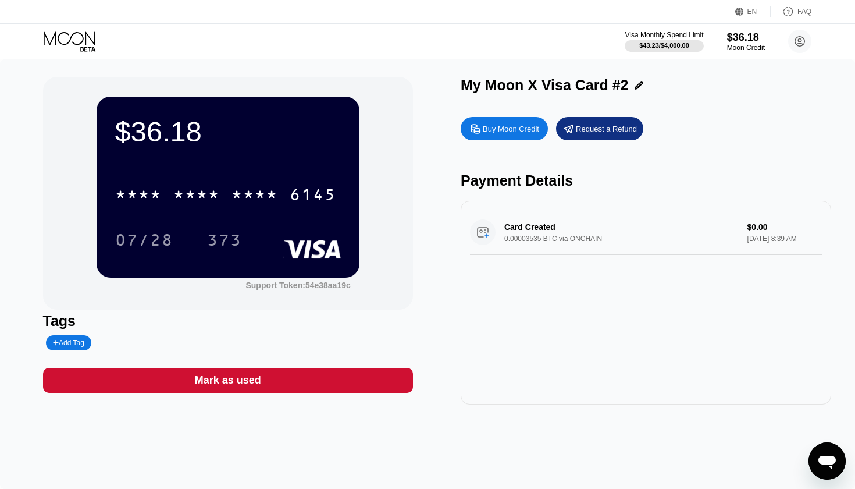
click at [496, 131] on div "Buy Moon Credit" at bounding box center [511, 129] width 56 height 10
type input "0"
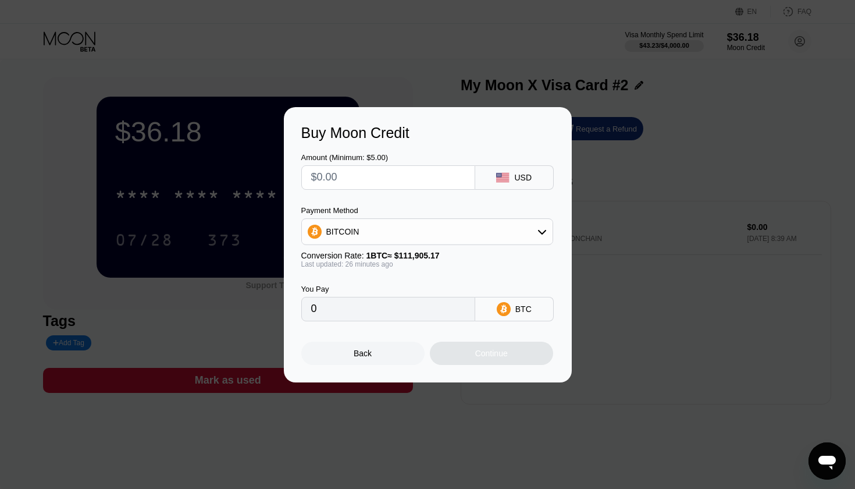
click at [405, 178] on input "text" at bounding box center [388, 177] width 154 height 23
type input "$2"
type input "0.00001790"
type input "$22"
type input "0.00019688"
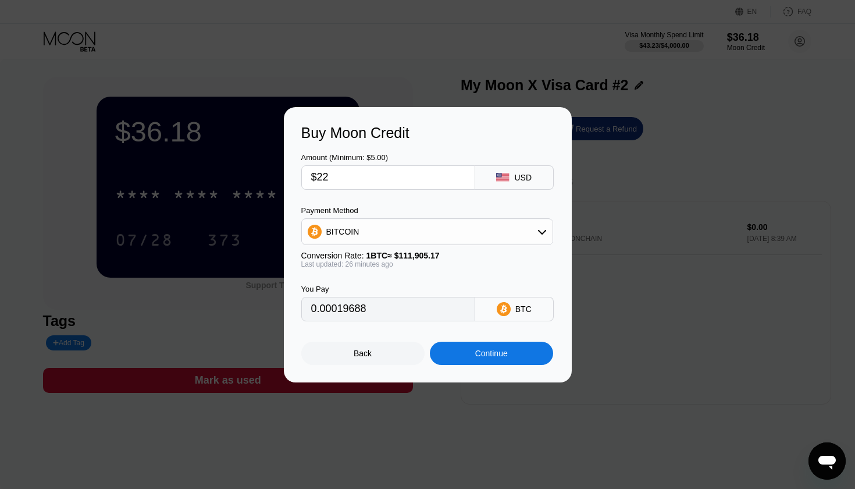
type input "$220"
type input "0.00196871"
type input "$220"
click at [475, 351] on div "Continue" at bounding box center [491, 353] width 33 height 9
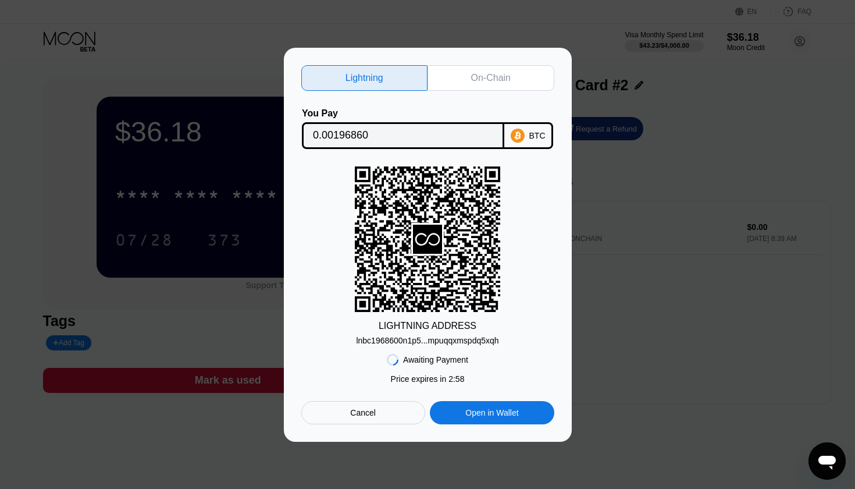
click at [386, 406] on div "Cancel" at bounding box center [363, 412] width 124 height 23
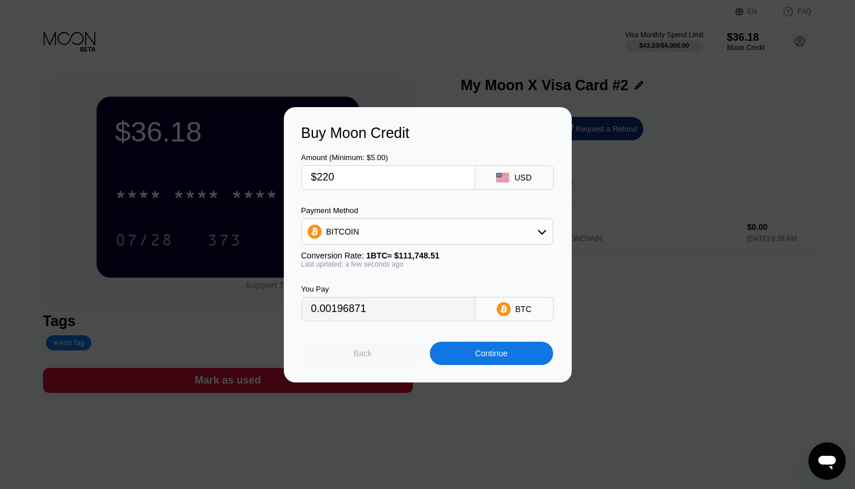
click at [364, 351] on div "Back" at bounding box center [363, 353] width 18 height 9
